Goal: Task Accomplishment & Management: Use online tool/utility

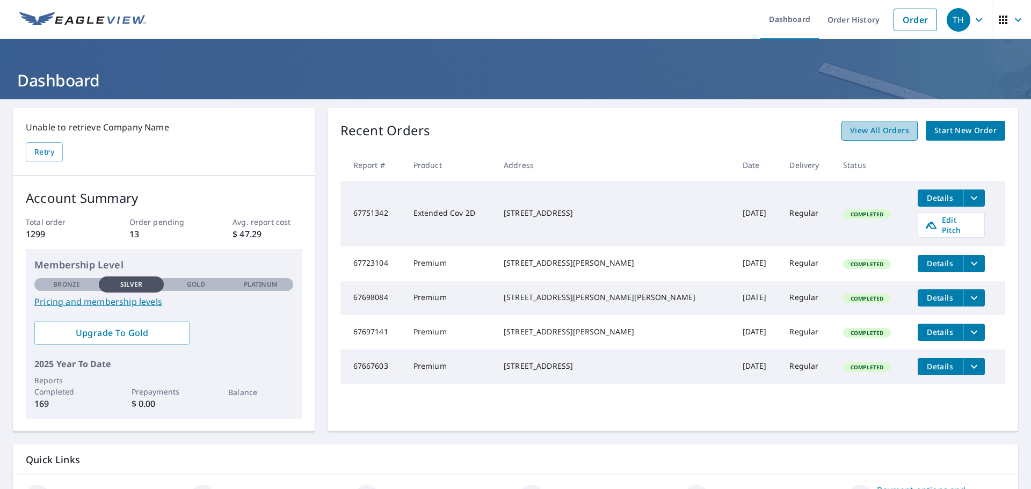
click at [874, 132] on span "View All Orders" at bounding box center [879, 130] width 59 height 13
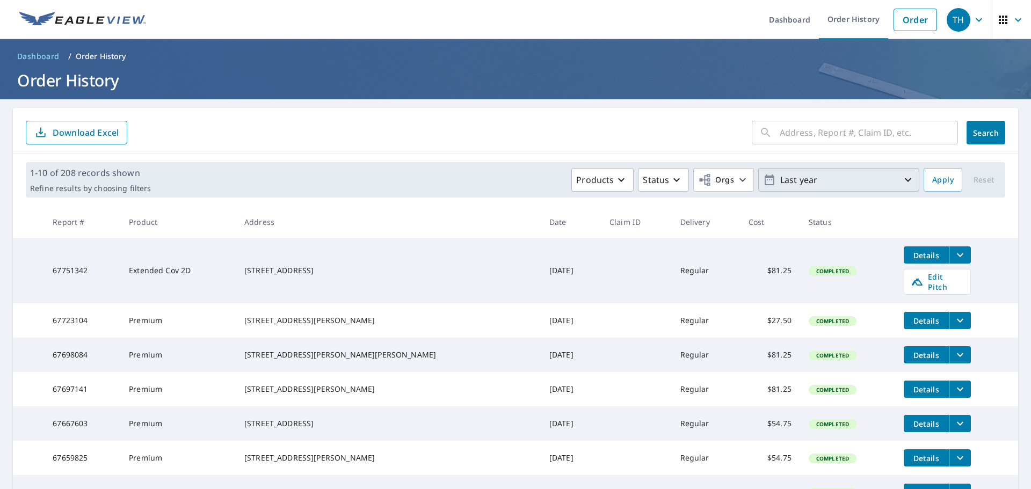
click at [836, 179] on p "Last year" at bounding box center [839, 180] width 126 height 19
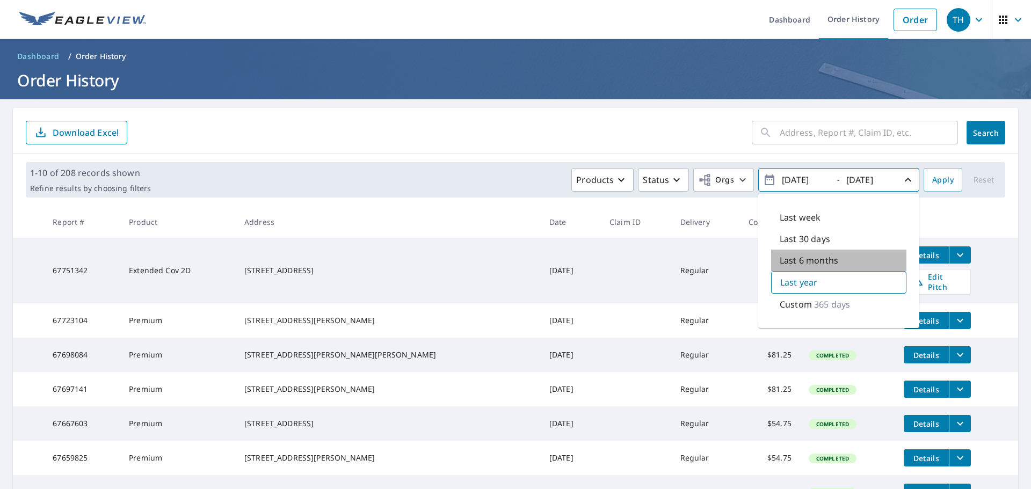
click at [799, 258] on p "Last 6 months" at bounding box center [809, 260] width 59 height 13
type input "[DATE]"
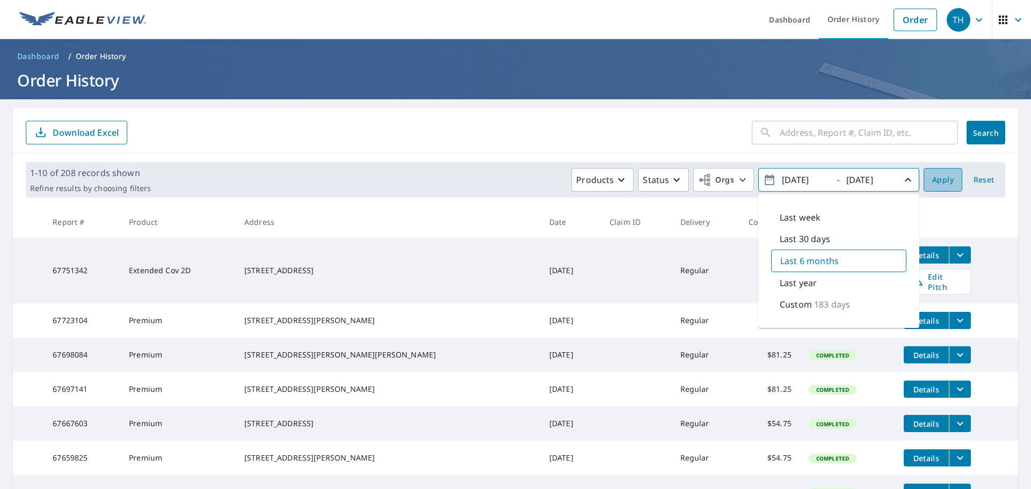
click at [924, 182] on button "Apply" at bounding box center [943, 180] width 39 height 24
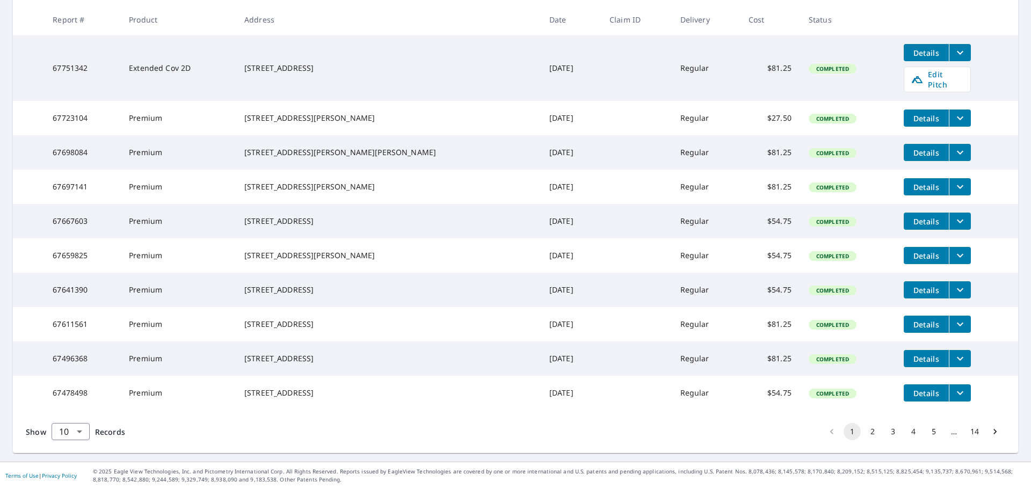
scroll to position [234, 0]
click at [76, 433] on body "TH TH Dashboard Order History Order TH Dashboard / Order History Order History …" at bounding box center [515, 244] width 1031 height 489
click at [75, 450] on li "50" at bounding box center [70, 447] width 38 height 19
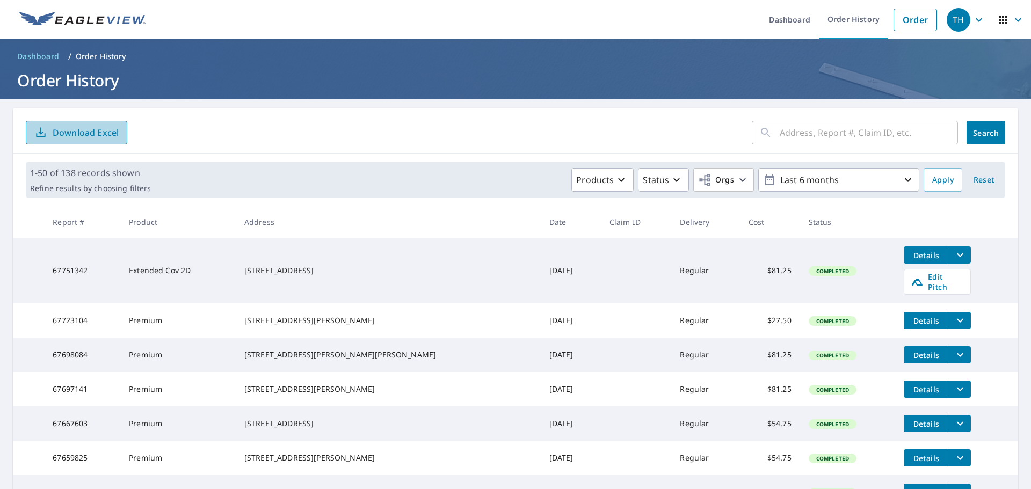
click at [108, 133] on p "Download Excel" at bounding box center [86, 133] width 66 height 12
